Goal: Information Seeking & Learning: Find specific page/section

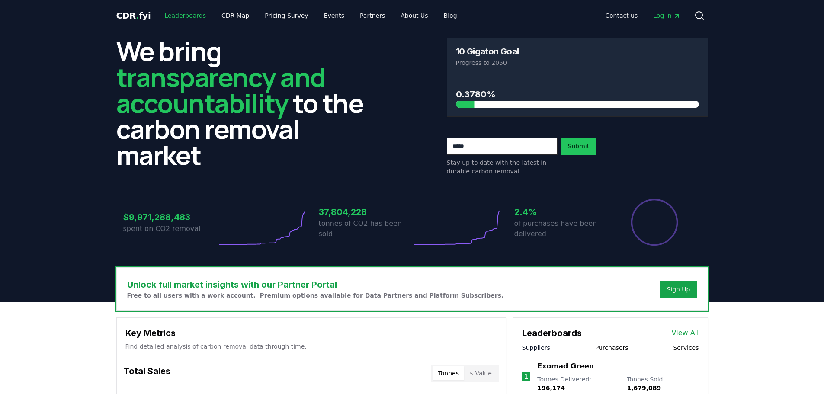
click at [184, 18] on link "Leaderboards" at bounding box center [184, 16] width 55 height 16
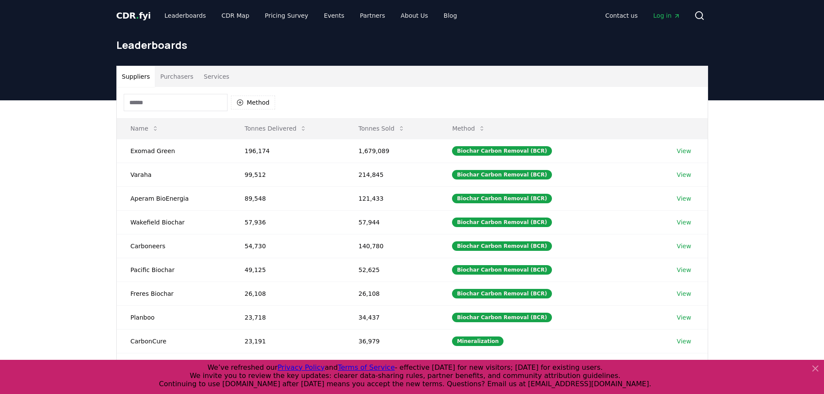
click at [178, 78] on button "Purchasers" at bounding box center [177, 76] width 44 height 21
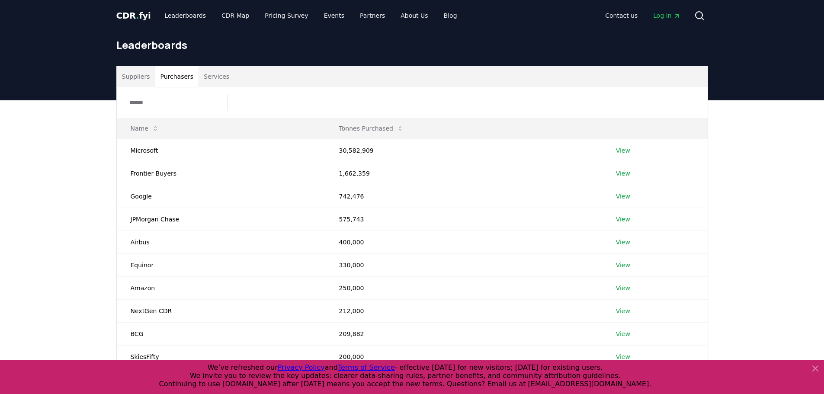
click at [202, 106] on input at bounding box center [176, 102] width 104 height 17
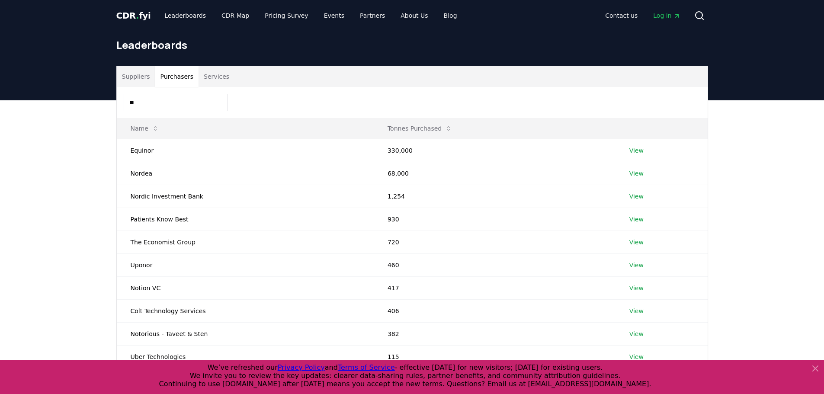
type input "*"
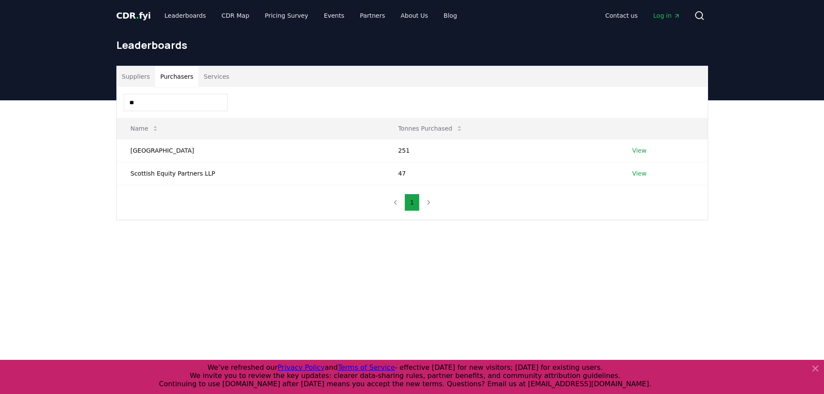
type input "*"
drag, startPoint x: 151, startPoint y: 99, endPoint x: 86, endPoint y: 99, distance: 64.9
click at [80, 100] on div "Suppliers Purchasers Services ***** Name Tonnes Purchased Royal Bank of Canada …" at bounding box center [412, 165] width 824 height 131
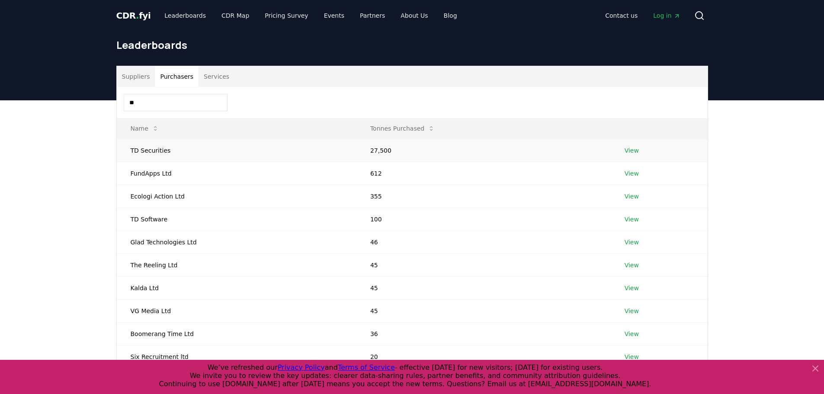
type input "**"
click at [629, 150] on link "View" at bounding box center [631, 150] width 14 height 9
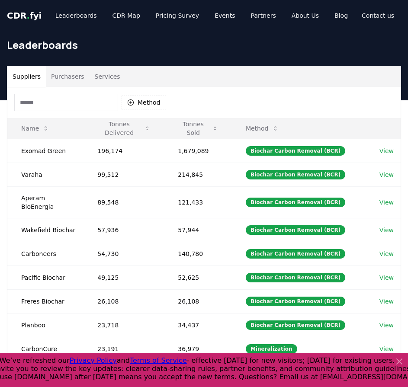
click at [61, 109] on input at bounding box center [66, 102] width 104 height 17
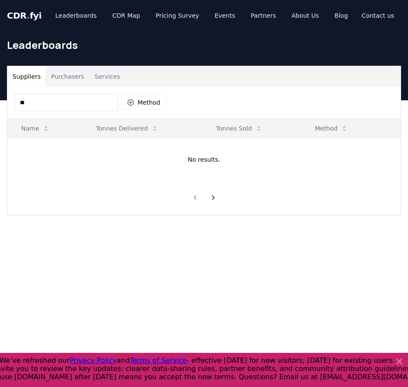
type input "*"
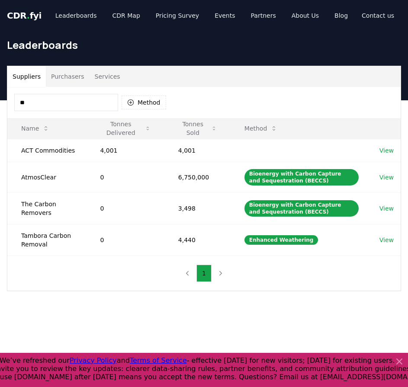
type input "*"
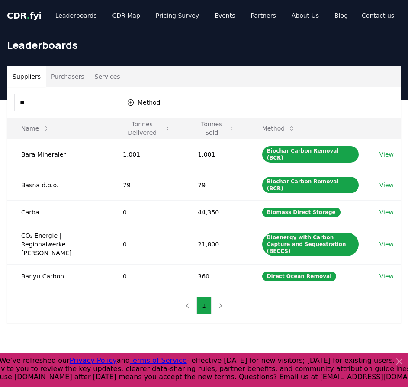
type input "*"
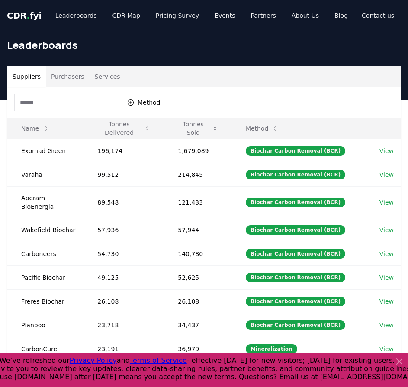
click at [66, 82] on button "Purchasers" at bounding box center [68, 76] width 44 height 21
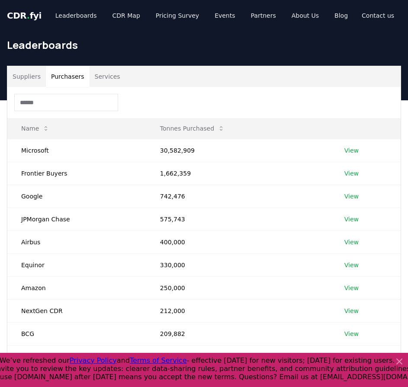
click at [76, 96] on input at bounding box center [66, 102] width 104 height 17
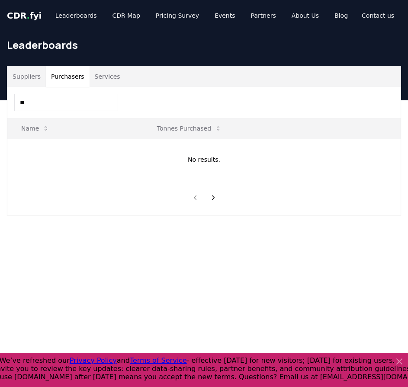
type input "*"
type input "***"
click at [356, 150] on link "View" at bounding box center [356, 150] width 14 height 9
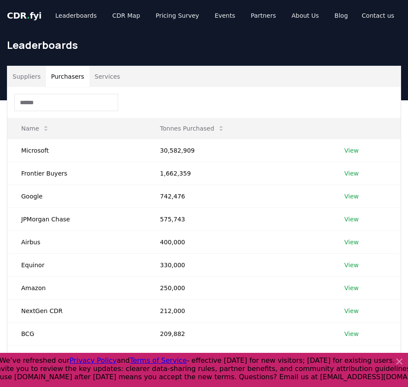
click at [62, 78] on button "Purchasers" at bounding box center [68, 76] width 44 height 21
click at [75, 101] on input at bounding box center [66, 102] width 104 height 17
type input "*"
click at [69, 105] on input at bounding box center [66, 102] width 104 height 17
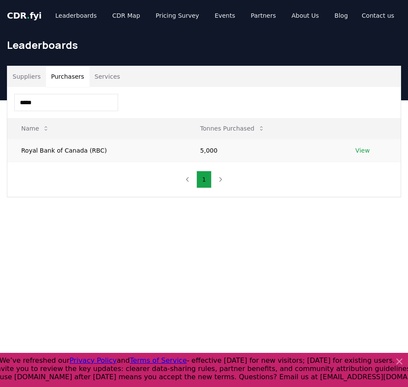
type input "*****"
click at [359, 149] on link "View" at bounding box center [362, 150] width 14 height 9
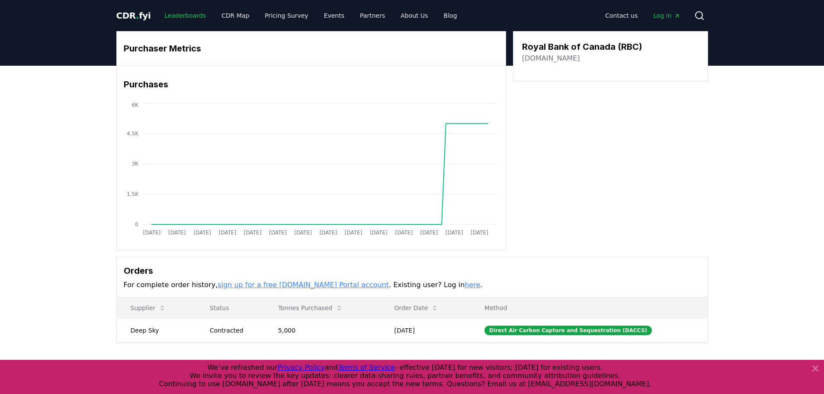
click at [189, 14] on link "Leaderboards" at bounding box center [184, 16] width 55 height 16
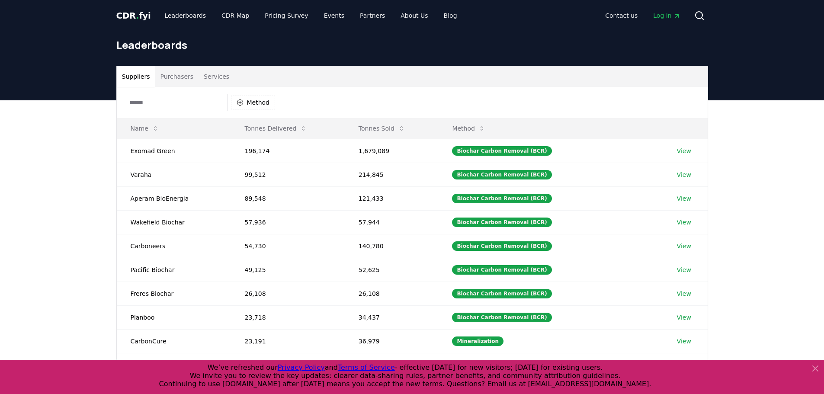
click at [179, 78] on button "Purchasers" at bounding box center [177, 76] width 44 height 21
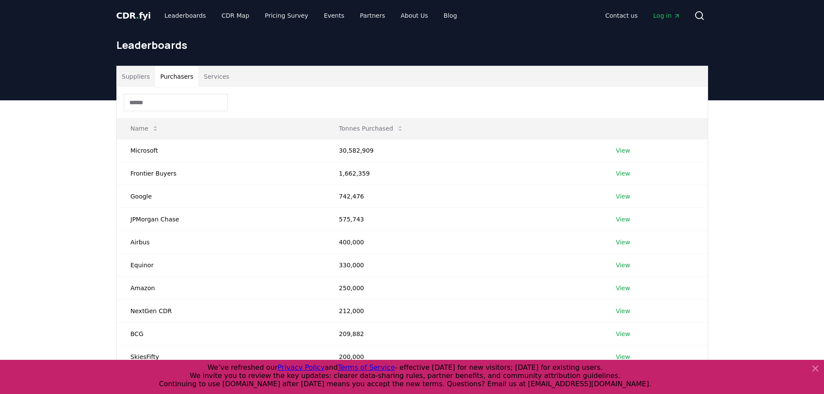
click at [188, 100] on input at bounding box center [176, 102] width 104 height 17
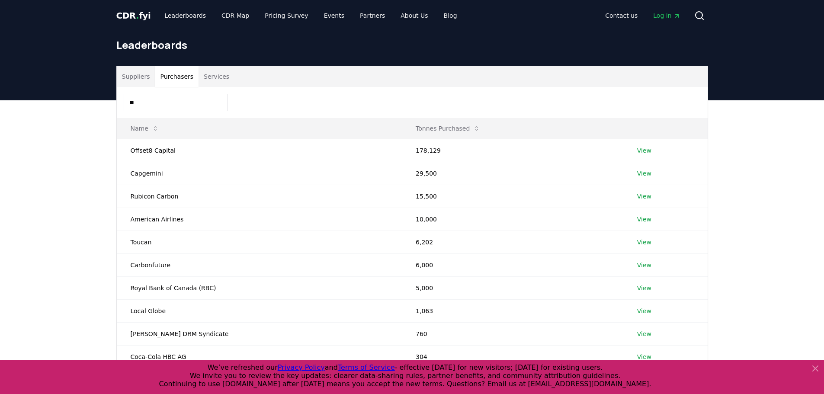
type input "*"
